Goal: Task Accomplishment & Management: Use online tool/utility

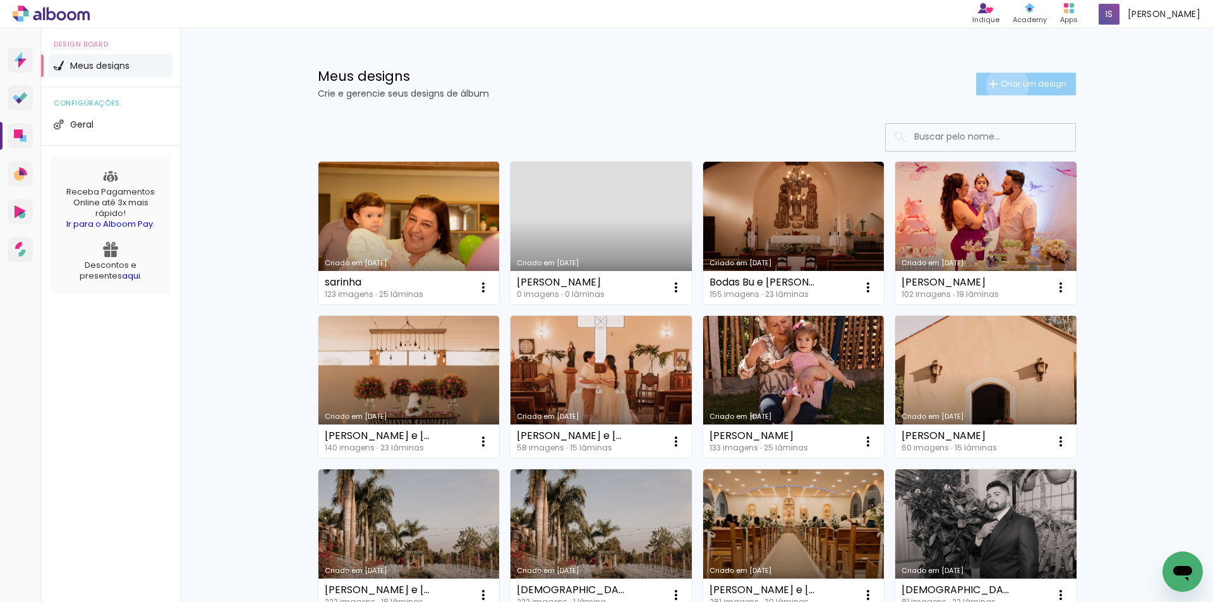
click at [1001, 85] on span "Criar um design" at bounding box center [1034, 84] width 66 height 8
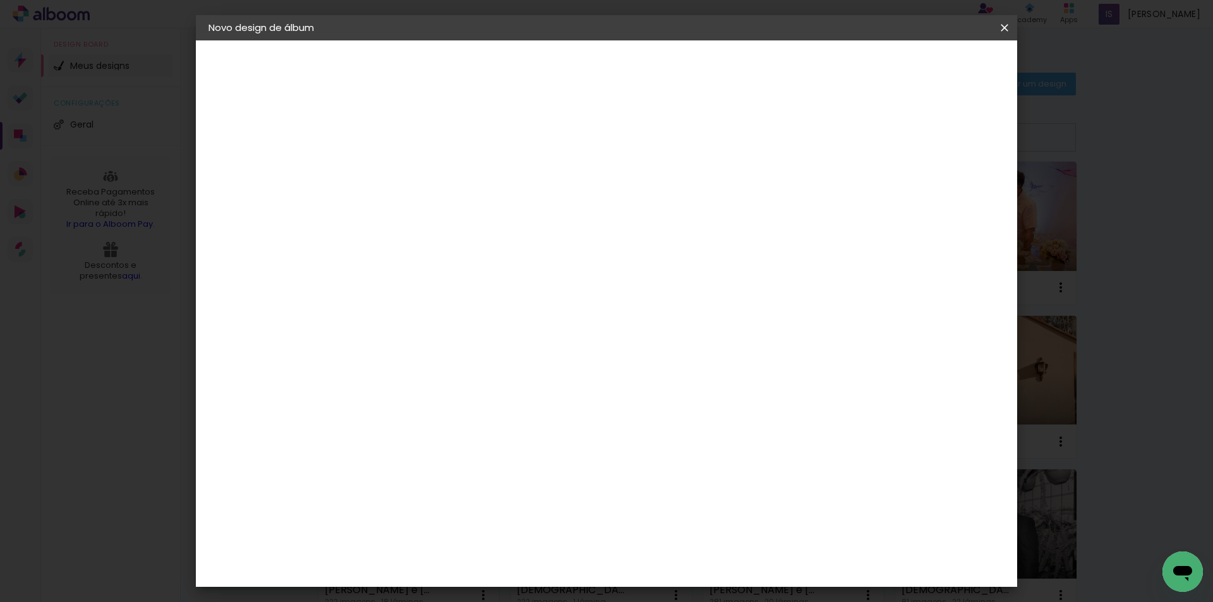
click at [415, 162] on input at bounding box center [415, 170] width 0 height 20
type input "[PERSON_NAME] 6 anos"
type paper-input "[PERSON_NAME] 6 anos"
click at [0, 0] on slot "Avançar" at bounding box center [0, 0] width 0 height 0
click at [446, 243] on input at bounding box center [448, 241] width 128 height 16
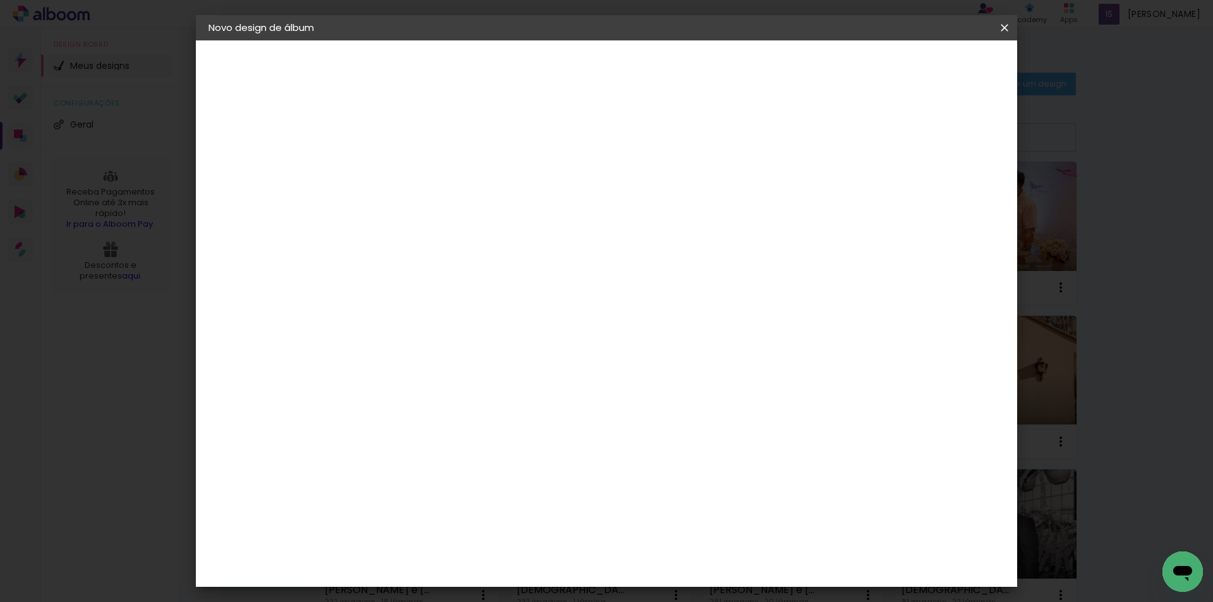
type input "universal"
type paper-input "universal"
click at [490, 292] on paper-item "Photoalbum Universal" at bounding box center [434, 288] width 111 height 33
click at [468, 290] on div "Photoalbum Universal" at bounding box center [437, 288] width 61 height 20
click at [0, 0] on slot "Avançar" at bounding box center [0, 0] width 0 height 0
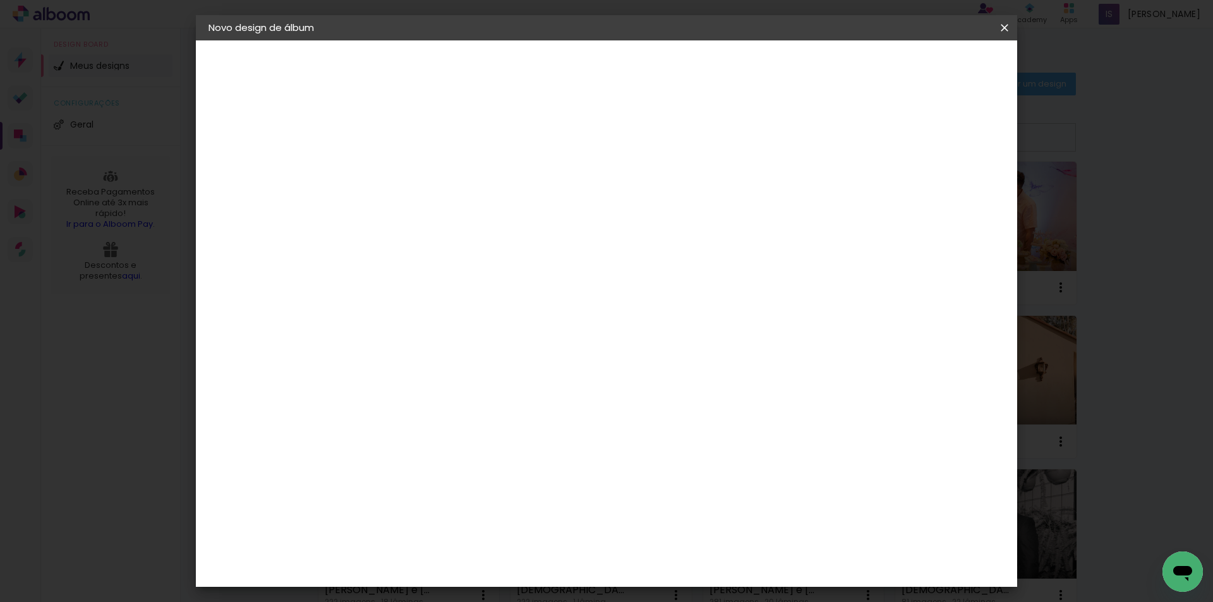
click at [516, 188] on div "Opções disponíveis Padrão Fotolivro Super Tamanho Escolha o tamanho" at bounding box center [447, 241] width 137 height 236
click at [516, 225] on div "Opções disponíveis Padrão Fotolivro Super Tamanho Escolha o tamanho" at bounding box center [447, 241] width 137 height 236
click at [464, 212] on input "text" at bounding box center [439, 220] width 49 height 20
click at [680, 203] on paper-item "Padrão" at bounding box center [688, 209] width 253 height 25
type input "Padrão"
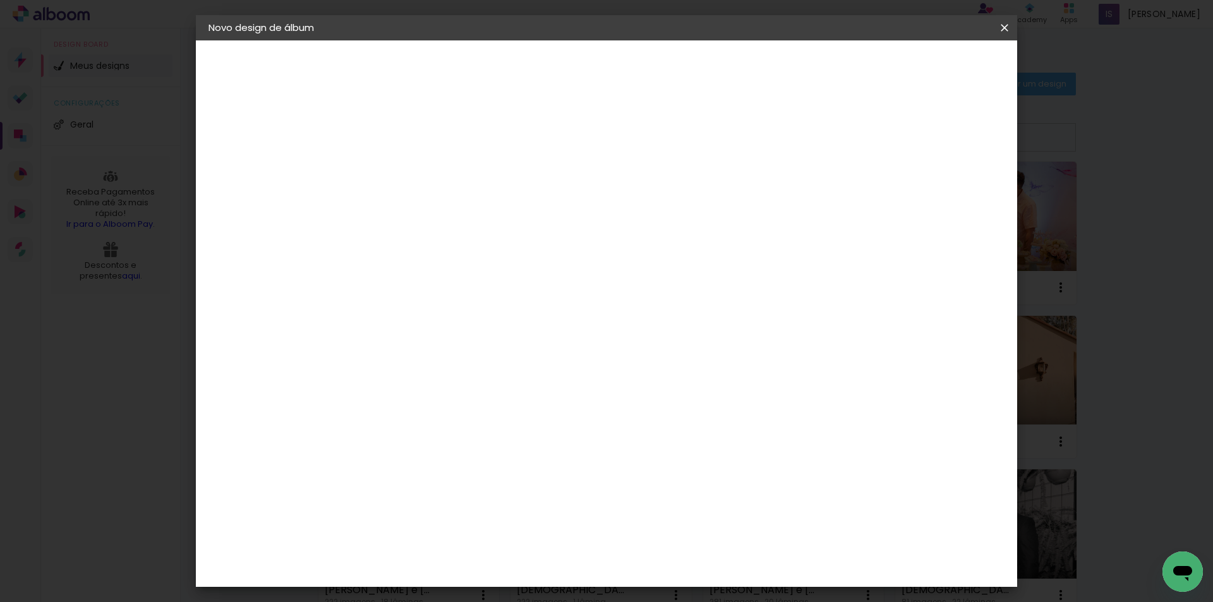
scroll to position [63, 0]
click at [501, 296] on span "20 × 25" at bounding box center [471, 312] width 59 height 33
click at [0, 0] on slot "Avançar" at bounding box center [0, 0] width 0 height 0
click at [926, 66] on span "Iniciar design" at bounding box center [897, 67] width 58 height 9
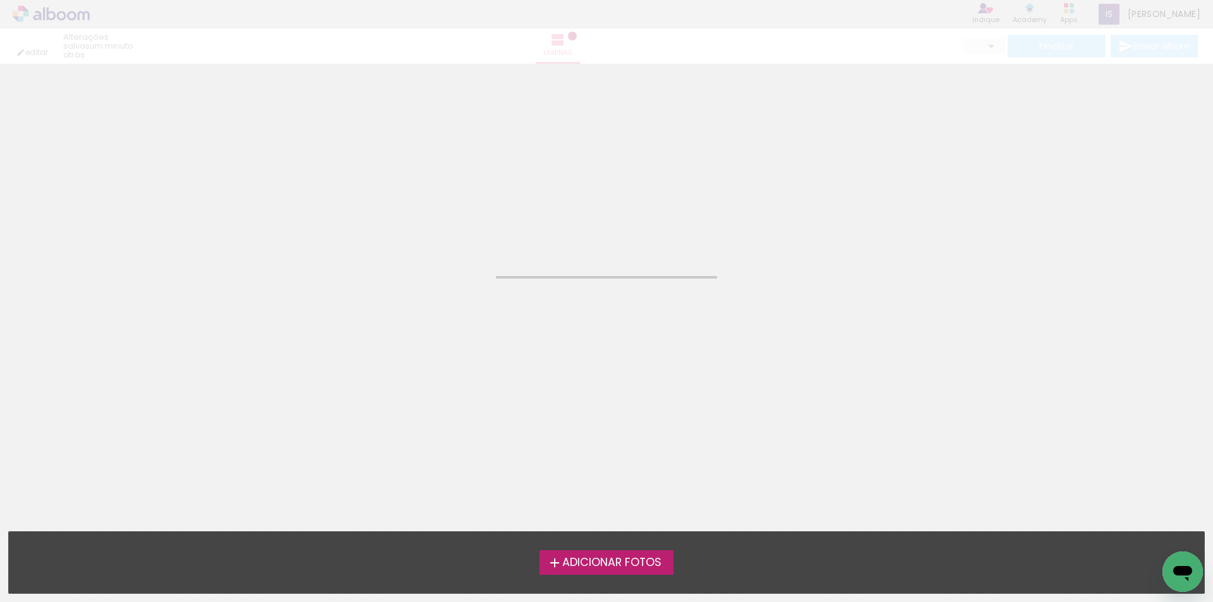
click at [633, 565] on span "Adicionar Fotos" at bounding box center [611, 562] width 99 height 11
click at [0, 0] on input "file" at bounding box center [0, 0] width 0 height 0
